Goal: Task Accomplishment & Management: Manage account settings

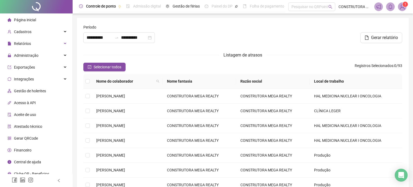
type input "**********"
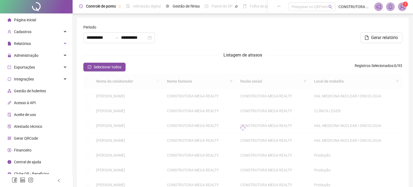
type input "**********"
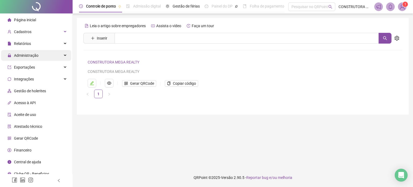
click at [25, 54] on span "Administração" at bounding box center [26, 55] width 24 height 4
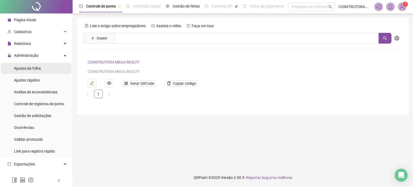
click at [29, 69] on span "Ajustes da folha" at bounding box center [27, 68] width 27 height 4
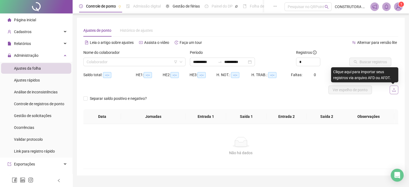
click at [392, 89] on icon "upload" at bounding box center [394, 90] width 4 height 4
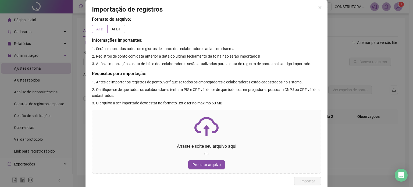
click at [92, 29] on span at bounding box center [99, 29] width 15 height 8
click at [99, 28] on span "AFD" at bounding box center [99, 29] width 7 height 4
click at [204, 162] on span "Procurar arquivo" at bounding box center [207, 165] width 28 height 6
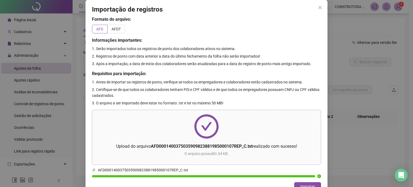
scroll to position [9, 0]
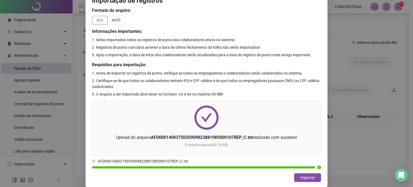
drag, startPoint x: 301, startPoint y: 177, endPoint x: 290, endPoint y: 174, distance: 10.7
click at [301, 176] on span "Importar" at bounding box center [308, 178] width 15 height 6
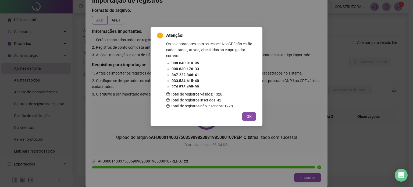
click at [251, 117] on span "OK" at bounding box center [249, 117] width 5 height 6
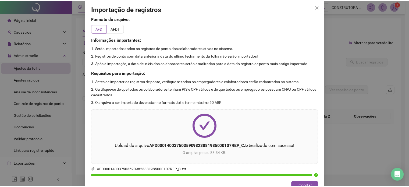
scroll to position [0, 0]
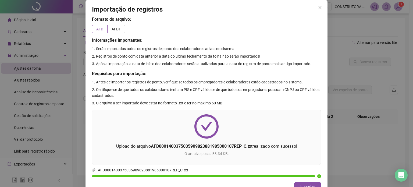
click at [320, 8] on span "Close" at bounding box center [320, 7] width 9 height 4
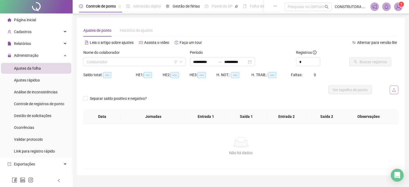
click at [393, 88] on icon "upload" at bounding box center [394, 90] width 4 height 4
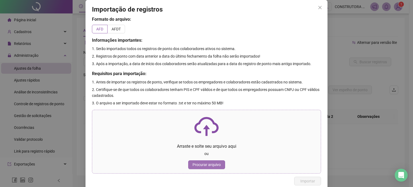
click at [202, 161] on button "Procurar arquivo" at bounding box center [206, 164] width 37 height 9
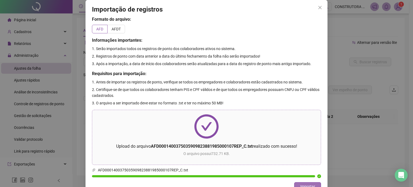
click at [301, 185] on span "Importar" at bounding box center [308, 186] width 15 height 6
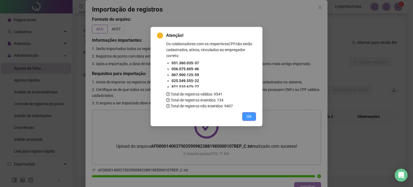
click at [243, 115] on button "OK" at bounding box center [249, 116] width 14 height 9
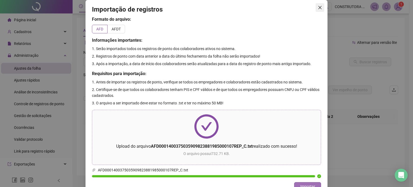
click at [318, 8] on icon "close" at bounding box center [320, 7] width 4 height 4
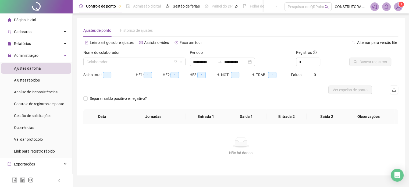
click at [27, 65] on div "Ajustes da folha" at bounding box center [27, 68] width 27 height 11
click at [163, 60] on input "search" at bounding box center [132, 62] width 91 height 8
click at [117, 61] on input "search" at bounding box center [132, 62] width 91 height 8
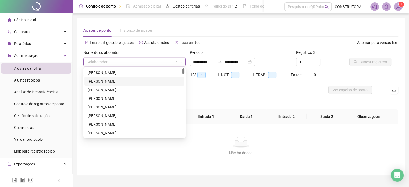
click at [109, 79] on div "[PERSON_NAME]" at bounding box center [135, 81] width 94 height 6
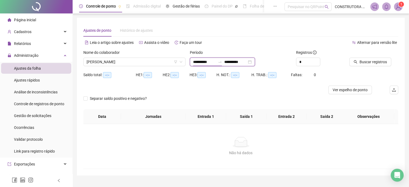
click at [193, 63] on input "**********" at bounding box center [204, 62] width 23 height 6
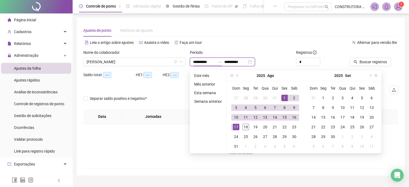
drag, startPoint x: 192, startPoint y: 62, endPoint x: 200, endPoint y: 61, distance: 8.4
click at [200, 61] on div "**********" at bounding box center [222, 62] width 65 height 9
type input "**********"
click at [237, 75] on span "prev-year" at bounding box center [237, 75] width 3 height 3
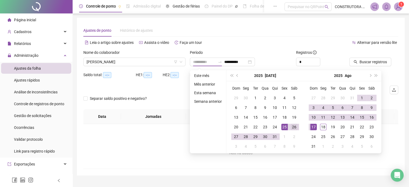
type input "**********"
click at [291, 126] on div "26" at bounding box center [294, 127] width 6 height 6
type input "**********"
click at [321, 126] on div "18" at bounding box center [323, 127] width 6 height 6
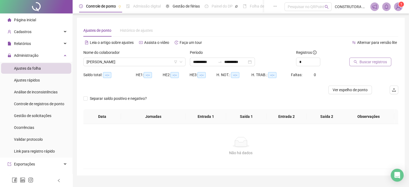
click at [368, 62] on span "Buscar registros" at bounding box center [373, 62] width 27 height 6
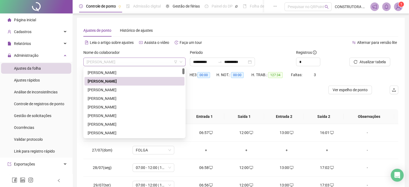
click at [128, 62] on span "[PERSON_NAME]" at bounding box center [135, 62] width 96 height 8
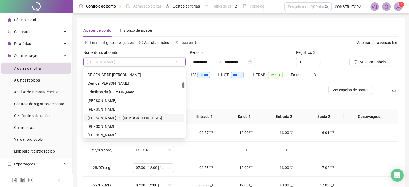
scroll to position [215, 0]
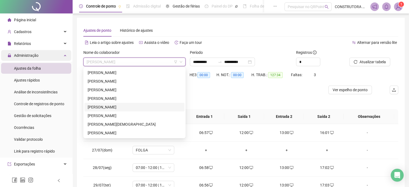
click at [29, 56] on span "Administração" at bounding box center [26, 55] width 24 height 4
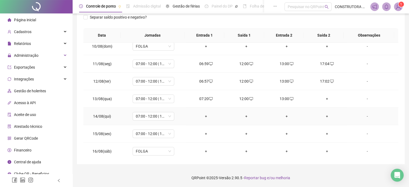
scroll to position [269, 0]
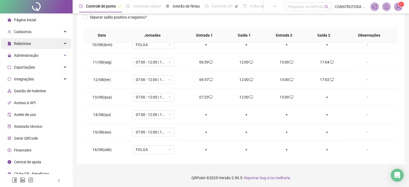
click at [28, 46] on span "Relatórios" at bounding box center [22, 43] width 17 height 4
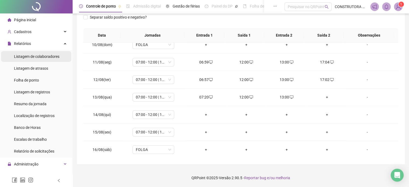
click at [42, 56] on span "Listagem de colaboradores" at bounding box center [36, 56] width 45 height 4
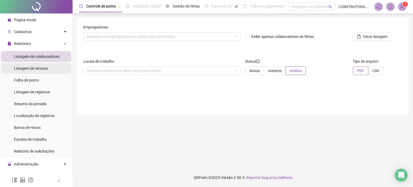
drag, startPoint x: 20, startPoint y: 65, endPoint x: 22, endPoint y: 67, distance: 2.9
click at [22, 66] on div "Listagem de atrasos" at bounding box center [31, 68] width 34 height 11
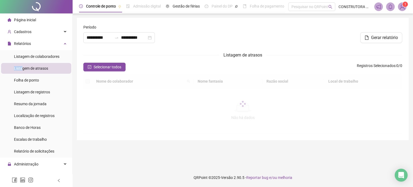
drag, startPoint x: 23, startPoint y: 67, endPoint x: 41, endPoint y: 72, distance: 18.8
click at [23, 68] on span "Listagem de atrasos" at bounding box center [31, 68] width 34 height 4
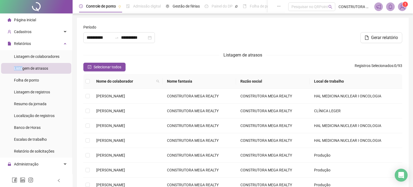
type input "**********"
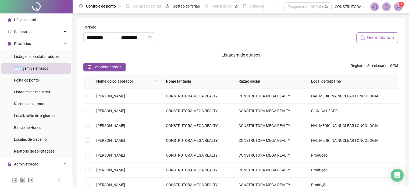
click at [373, 39] on span "Gerar relatório" at bounding box center [380, 37] width 27 height 6
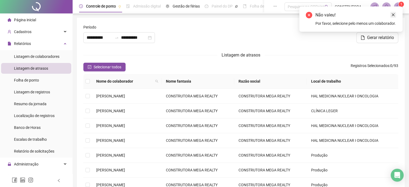
click at [393, 15] on icon "close" at bounding box center [393, 14] width 3 height 3
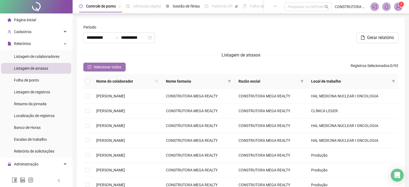
click at [93, 64] on button "Selecionar todos" at bounding box center [104, 67] width 42 height 9
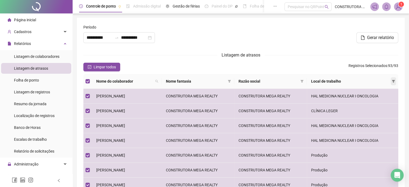
click at [394, 80] on icon "filter" at bounding box center [393, 81] width 3 height 3
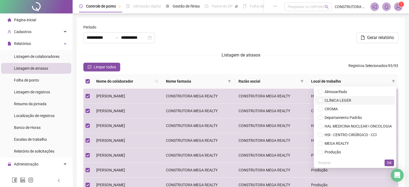
click at [319, 101] on span "CLÍNICA LEGER" at bounding box center [355, 100] width 74 height 6
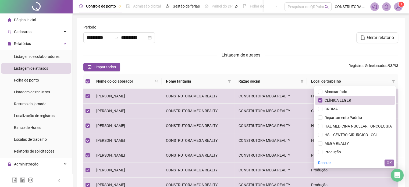
click at [387, 161] on span "OK" at bounding box center [389, 163] width 5 height 6
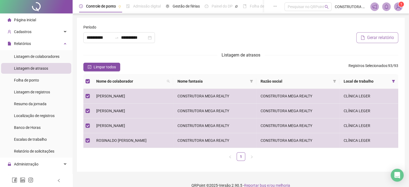
click at [368, 37] on span "Gerar relatório" at bounding box center [380, 37] width 27 height 6
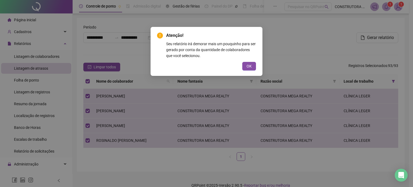
drag, startPoint x: 387, startPoint y: 4, endPoint x: 383, endPoint y: 10, distance: 7.6
click at [386, 4] on div "Atenção! Seu relatório irá demorar mais um pouquinho para ser gerado por conta …" at bounding box center [206, 93] width 413 height 187
drag, startPoint x: 390, startPoint y: 5, endPoint x: 374, endPoint y: 15, distance: 18.9
click at [389, 5] on div "Atenção! Seu relatório irá demorar mais um pouquinho para ser gerado por conta …" at bounding box center [206, 93] width 413 height 187
drag, startPoint x: 252, startPoint y: 67, endPoint x: 255, endPoint y: 66, distance: 2.7
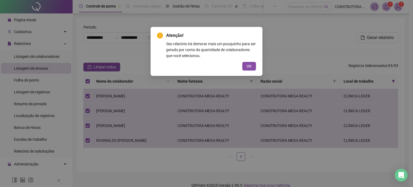
click at [252, 67] on button "OK" at bounding box center [249, 66] width 14 height 9
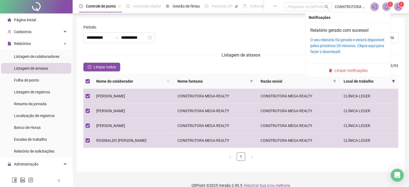
click at [389, 7] on span at bounding box center [386, 6] width 9 height 9
click at [353, 44] on link "O seu relatório foi gerado e estará disponível pelos próximos 20 minutos. Cliqu…" at bounding box center [347, 46] width 74 height 16
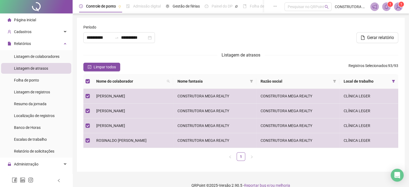
click at [398, 8] on img at bounding box center [398, 7] width 8 height 8
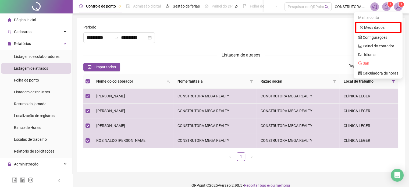
click at [387, 6] on icon "bell" at bounding box center [386, 6] width 5 height 5
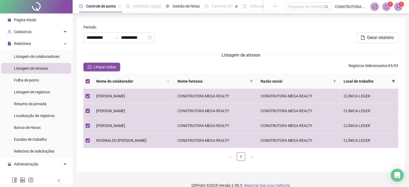
click at [384, 5] on icon "bell" at bounding box center [386, 6] width 5 height 5
click at [149, 68] on div "Limpar todos Registros Selecionados : 93 / 93" at bounding box center [240, 67] width 315 height 9
click at [392, 80] on icon "filter" at bounding box center [393, 81] width 3 height 3
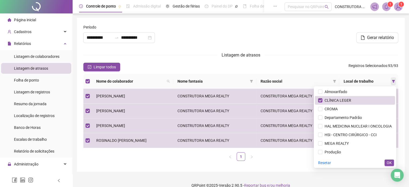
click at [392, 80] on icon "filter" at bounding box center [393, 81] width 3 height 3
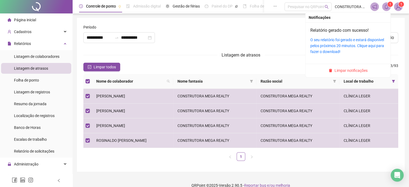
click at [388, 4] on sup "1" at bounding box center [390, 4] width 5 height 5
click at [348, 42] on link "O seu relatório foi gerado e estará disponível pelos próximos 20 minutos. Cliqu…" at bounding box center [347, 46] width 74 height 16
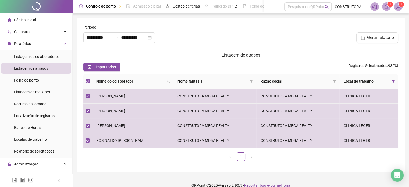
click at [29, 66] on span "Listagem de atrasos" at bounding box center [31, 68] width 34 height 4
click at [30, 44] on span "Relatórios" at bounding box center [22, 43] width 17 height 4
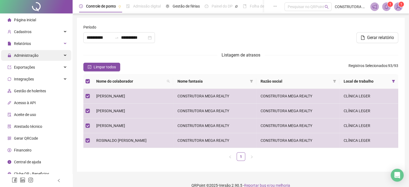
click at [26, 55] on span "Administração" at bounding box center [26, 55] width 24 height 4
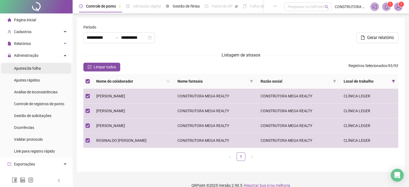
drag, startPoint x: 26, startPoint y: 68, endPoint x: 58, endPoint y: 69, distance: 32.3
click at [27, 68] on span "Ajustes da folha" at bounding box center [27, 68] width 27 height 4
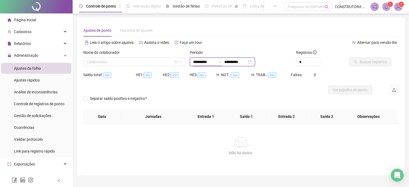
click at [207, 62] on input "**********" at bounding box center [204, 62] width 23 height 6
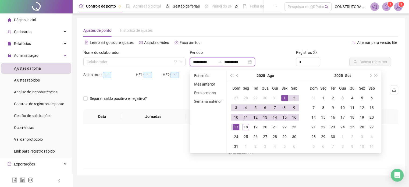
type input "**********"
click at [237, 76] on span "prev-year" at bounding box center [237, 75] width 3 height 3
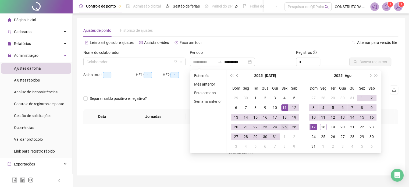
type input "**********"
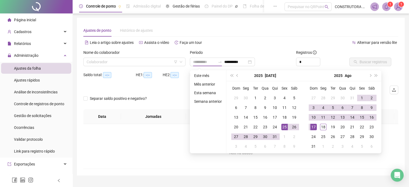
click at [284, 127] on div "25" at bounding box center [284, 127] width 6 height 6
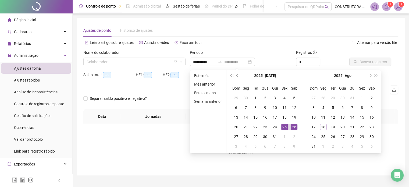
click at [292, 126] on div "26" at bounding box center [294, 127] width 6 height 6
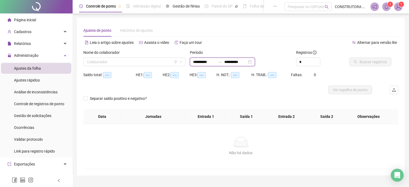
click at [247, 63] on input "**********" at bounding box center [235, 62] width 23 height 6
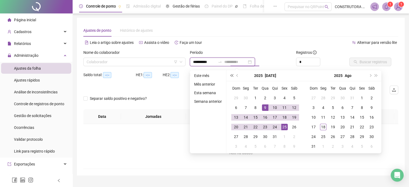
type input "**********"
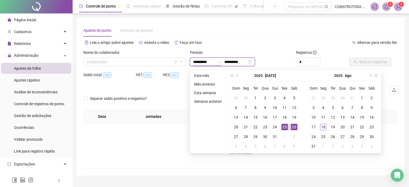
click at [209, 62] on input "**********" at bounding box center [204, 62] width 23 height 6
type input "**********"
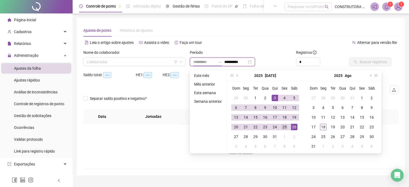
type input "**********"
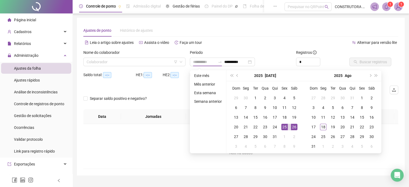
click at [284, 127] on div "25" at bounding box center [284, 127] width 6 height 6
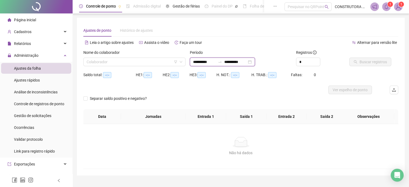
click at [247, 62] on input "**********" at bounding box center [235, 62] width 23 height 6
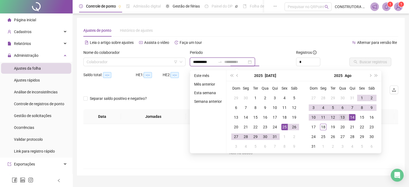
type input "**********"
click at [340, 117] on div "13" at bounding box center [343, 117] width 6 height 6
type input "**********"
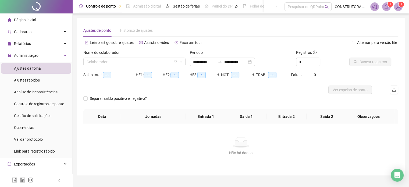
click at [390, 117] on th "Observações" at bounding box center [368, 116] width 51 height 15
click at [170, 58] on input "search" at bounding box center [132, 62] width 91 height 8
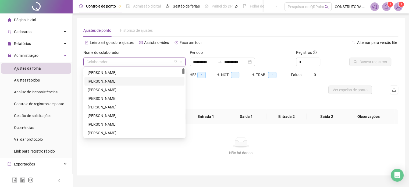
click at [132, 81] on div "[PERSON_NAME]" at bounding box center [135, 81] width 94 height 6
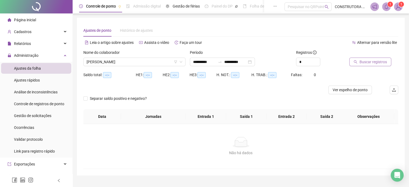
click at [373, 62] on span "Buscar registros" at bounding box center [373, 62] width 27 height 6
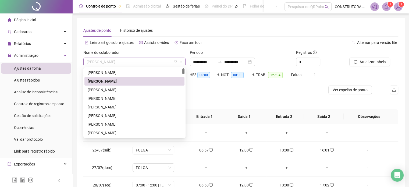
click at [123, 64] on span "[PERSON_NAME]" at bounding box center [135, 62] width 96 height 8
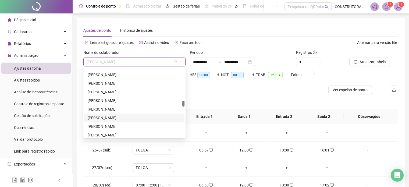
scroll to position [404, 0]
drag, startPoint x: 130, startPoint y: 126, endPoint x: 147, endPoint y: 115, distance: 19.5
click at [130, 125] on div "LUIZ CARLOS NASCIMENTO" at bounding box center [135, 125] width 94 height 6
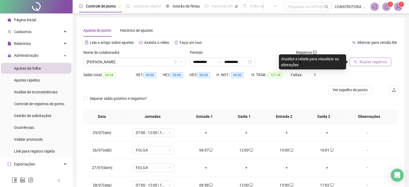
click at [370, 63] on span "Buscar registros" at bounding box center [373, 62] width 27 height 6
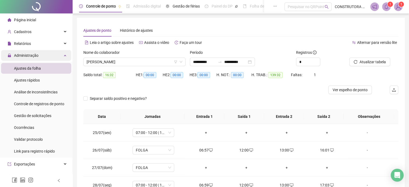
click at [32, 55] on span "Administração" at bounding box center [26, 55] width 24 height 4
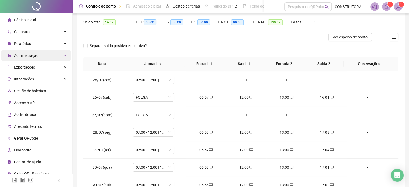
scroll to position [27, 0]
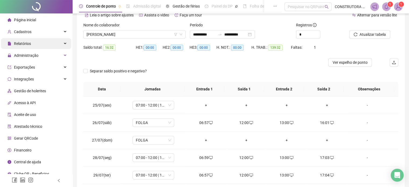
drag, startPoint x: 37, startPoint y: 44, endPoint x: 33, endPoint y: 46, distance: 4.5
click at [37, 43] on div "Relatórios" at bounding box center [36, 43] width 70 height 11
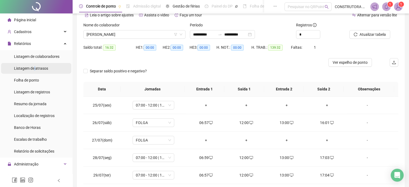
click at [35, 68] on span "Listagem de atrasos" at bounding box center [31, 68] width 34 height 4
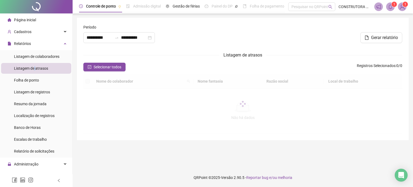
type input "**********"
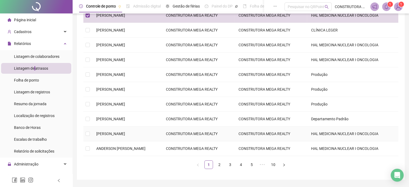
scroll to position [96, 0]
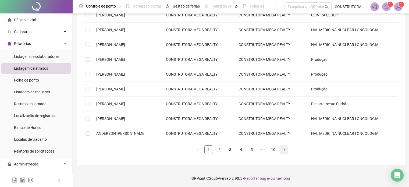
click at [284, 147] on button "button" at bounding box center [284, 149] width 9 height 9
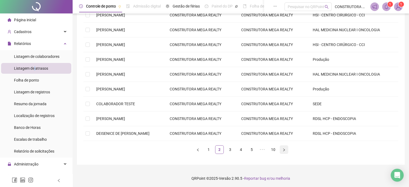
click at [284, 150] on icon "right" at bounding box center [284, 150] width 2 height 3
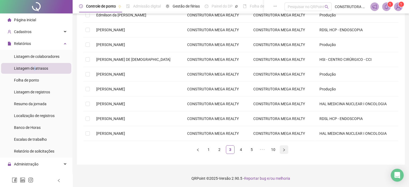
click at [284, 150] on icon "right" at bounding box center [284, 150] width 2 height 3
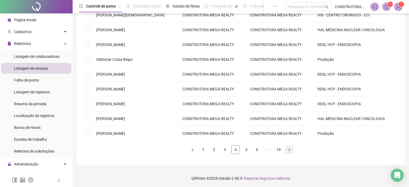
click at [284, 150] on ul "1 2 3 4 5 6 ••• 10" at bounding box center [240, 149] width 315 height 9
click at [289, 150] on icon "right" at bounding box center [289, 149] width 3 height 3
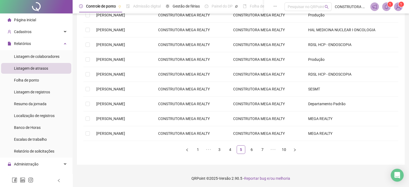
click at [289, 150] on ul "1 ••• 3 4 5 6 7 ••• 10" at bounding box center [240, 149] width 315 height 9
click at [295, 149] on icon "right" at bounding box center [295, 150] width 2 height 3
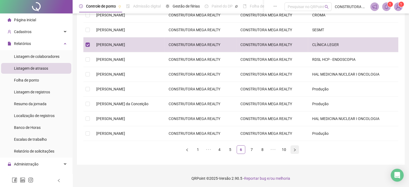
click at [294, 149] on icon "right" at bounding box center [295, 150] width 2 height 3
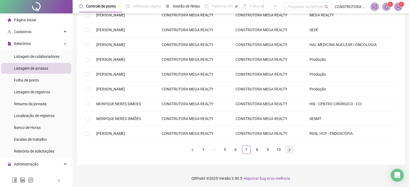
click at [288, 148] on icon "right" at bounding box center [289, 149] width 3 height 3
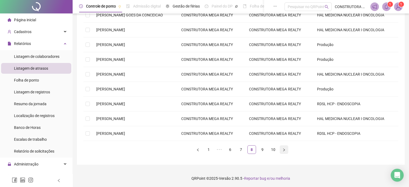
click at [285, 149] on icon "right" at bounding box center [283, 149] width 3 height 3
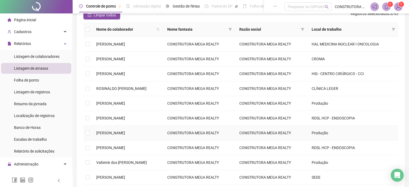
scroll to position [42, 0]
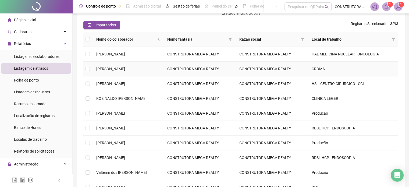
click at [91, 68] on td at bounding box center [87, 69] width 9 height 15
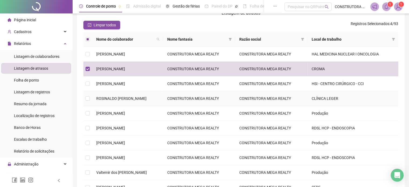
click at [91, 97] on td at bounding box center [87, 98] width 9 height 15
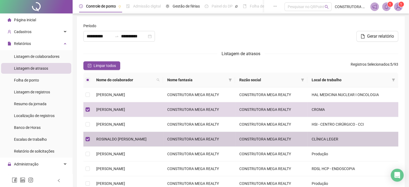
scroll to position [0, 0]
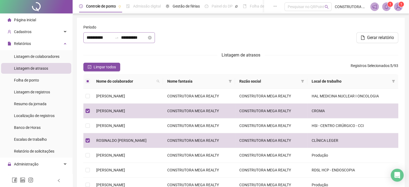
click at [108, 34] on div "**********" at bounding box center [119, 37] width 72 height 11
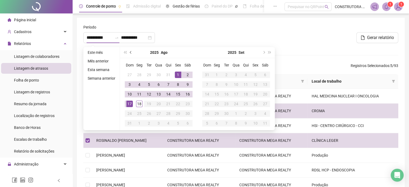
click at [129, 52] on button "prev-year" at bounding box center [131, 52] width 6 height 11
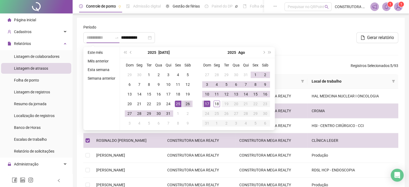
type input "**********"
click at [187, 104] on div "26" at bounding box center [188, 104] width 6 height 6
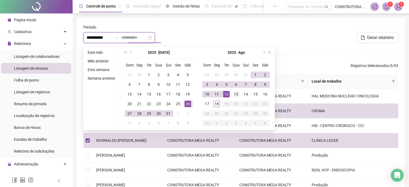
type input "**********"
click at [238, 94] on div "13" at bounding box center [236, 94] width 6 height 6
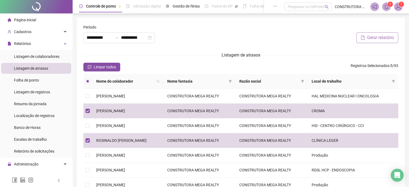
click at [366, 39] on button "Gerar relatório" at bounding box center [377, 37] width 42 height 11
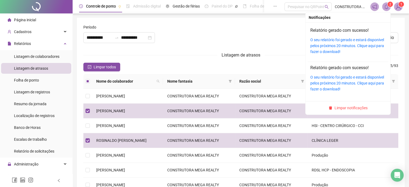
click at [388, 6] on icon "bell" at bounding box center [386, 6] width 5 height 5
click at [347, 45] on link "O seu relatório foi gerado e estará disponível pelos próximos 20 minutos. Cliqu…" at bounding box center [347, 46] width 74 height 16
